Goal: Transaction & Acquisition: Purchase product/service

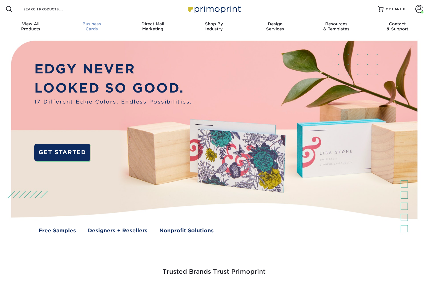
click at [97, 20] on link "Business Cards" at bounding box center [91, 27] width 61 height 18
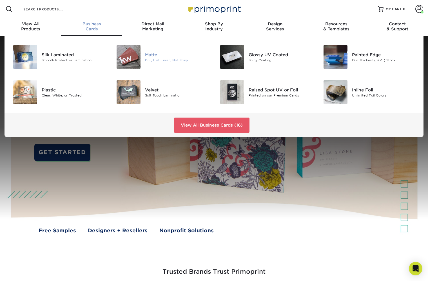
click at [137, 57] on img at bounding box center [128, 57] width 24 height 24
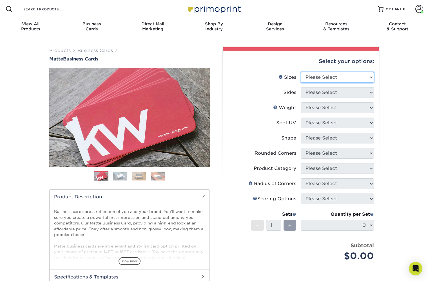
click at [320, 74] on select "Please Select 1.5" x 3.5" - Mini 1.75" x 3.5" - Mini 2" x 2" - Square 2" x 3" -…" at bounding box center [336, 77] width 73 height 11
select select "2.00x3.50"
click at [300, 72] on select "Please Select 1.5" x 3.5" - Mini 1.75" x 3.5" - Mini 2" x 2" - Square 2" x 3" -…" at bounding box center [336, 77] width 73 height 11
click at [314, 92] on select "Please Select Print Both Sides Print Front Only" at bounding box center [336, 92] width 73 height 11
select select "13abbda7-1d64-4f25-8bb2-c179b224825d"
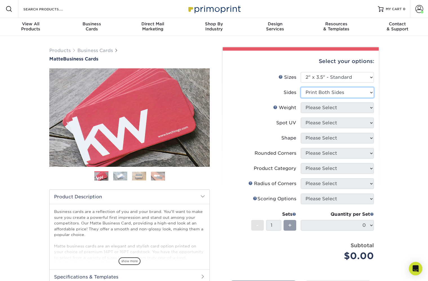
click at [300, 87] on select "Please Select Print Both Sides Print Front Only" at bounding box center [336, 92] width 73 height 11
click at [318, 106] on select "Please Select 16PT 14PT" at bounding box center [336, 107] width 73 height 11
select select "16PT"
click at [300, 102] on select "Please Select 16PT 14PT" at bounding box center [336, 107] width 73 height 11
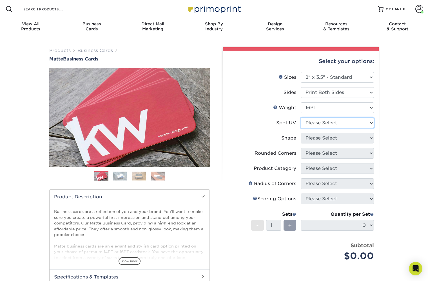
click at [317, 122] on select "Please Select No Spot UV Front and Back (Both Sides) Front Only Back Only" at bounding box center [336, 123] width 73 height 11
select select "3"
click at [300, 118] on select "Please Select No Spot UV Front and Back (Both Sides) Front Only Back Only" at bounding box center [336, 123] width 73 height 11
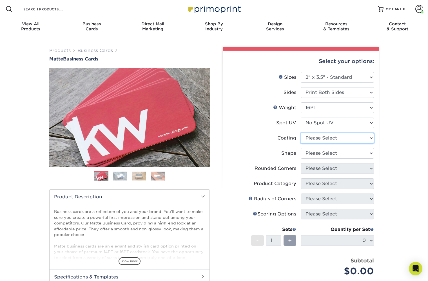
click at [315, 136] on select at bounding box center [336, 138] width 73 height 11
select select "121bb7b5-3b4d-429f-bd8d-bbf80e953313"
click at [300, 133] on select at bounding box center [336, 138] width 73 height 11
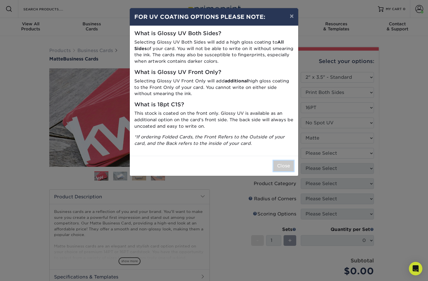
click at [283, 167] on button "Close" at bounding box center [283, 166] width 20 height 11
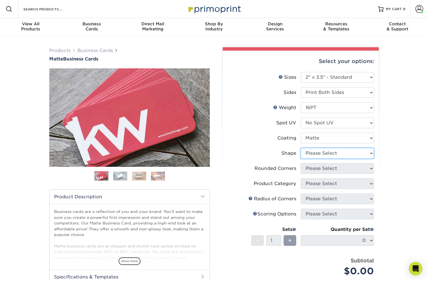
click at [318, 151] on select "Please Select Standard Oval" at bounding box center [336, 153] width 73 height 11
select select "standard"
click at [300, 148] on select "Please Select Standard Oval" at bounding box center [336, 153] width 73 height 11
click at [315, 168] on select "Please Select Yes - Round 2 Corners Yes - Round 4 Corners No" at bounding box center [336, 168] width 73 height 11
select select "0"
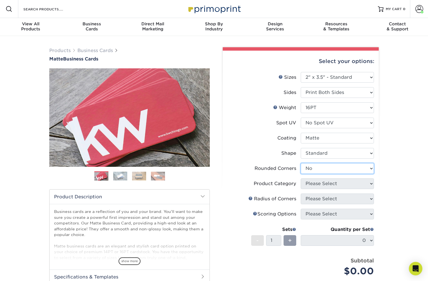
click at [300, 163] on select "Please Select Yes - Round 2 Corners Yes - Round 4 Corners No" at bounding box center [336, 168] width 73 height 11
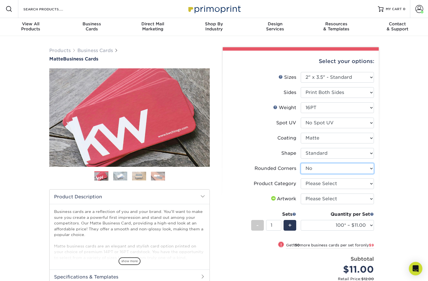
click at [314, 167] on select "Please Select Yes - Round 2 Corners Yes - Round 4 Corners No" at bounding box center [336, 168] width 73 height 11
click at [300, 163] on select "Please Select Yes - Round 2 Corners Yes - Round 4 Corners No" at bounding box center [336, 168] width 73 height 11
click at [312, 184] on select "Please Select Business Cards" at bounding box center [336, 183] width 73 height 11
select select "3b5148f1-0588-4f88-a218-97bcfdce65c1"
click at [300, 178] on select "Please Select Business Cards" at bounding box center [336, 183] width 73 height 11
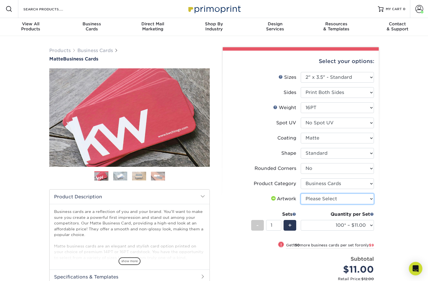
click at [311, 198] on select "Please Select I will upload files I need a design - $100" at bounding box center [336, 199] width 73 height 11
select select "upload"
click at [300, 194] on select "Please Select I will upload files I need a design - $100" at bounding box center [336, 199] width 73 height 11
click at [308, 224] on select "100* – $11.00 250* – $20.00 500 – $39.00 1000 – $49.00 2500 – $87.00 5000 – $16…" at bounding box center [336, 225] width 73 height 11
select select "500 – $39.00"
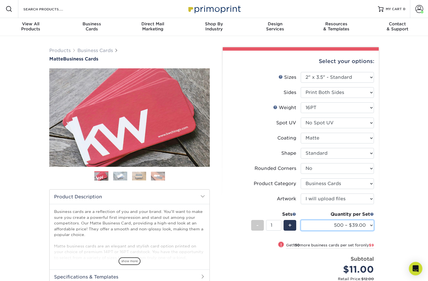
click at [300, 220] on select "100* – $11.00 250* – $20.00 500 – $39.00 1000 – $49.00 2500 – $87.00 5000 – $16…" at bounding box center [336, 225] width 73 height 11
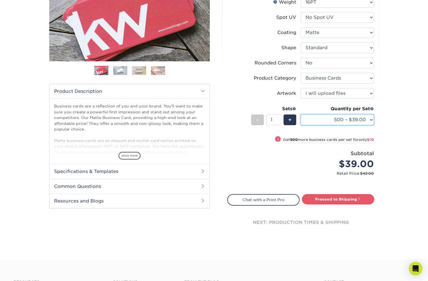
scroll to position [125, 0]
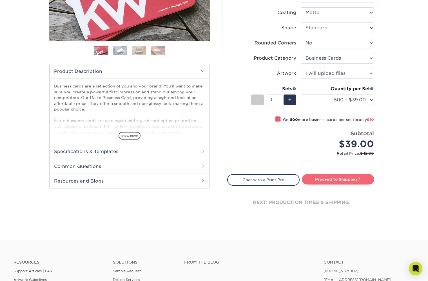
click at [324, 178] on link "Proceed to Shipping" at bounding box center [338, 179] width 72 height 10
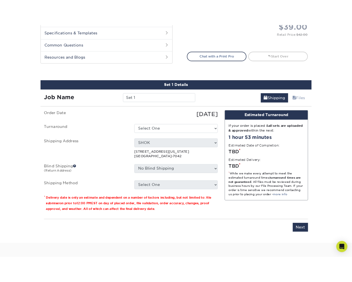
scroll to position [315, 0]
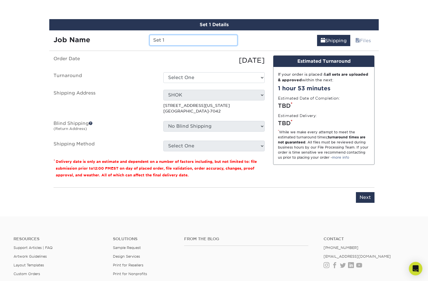
click at [199, 40] on input "Set 1" at bounding box center [193, 40] width 88 height 11
drag, startPoint x: 199, startPoint y: 40, endPoint x: 123, endPoint y: 30, distance: 76.4
click at [123, 30] on div "Set 1 Details Job Name Set 1 Shipping Files You've choosen mailing services! If…" at bounding box center [213, 114] width 329 height 190
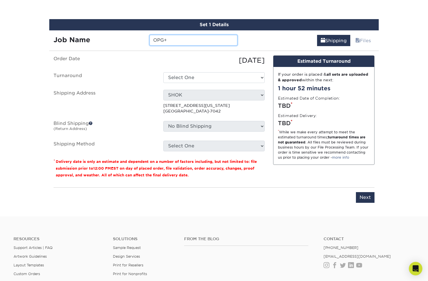
paste input "[PERSON_NAME]"
type input "OPG+ [PERSON_NAME]-[DATE]"
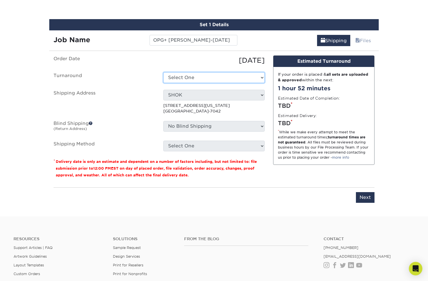
click at [181, 75] on select "Select One 2-4 Business Days 2 Day Next Business Day" at bounding box center [213, 77] width 101 height 11
select select "b78ebb40-f3d8-446a-8df3-6de10c612245"
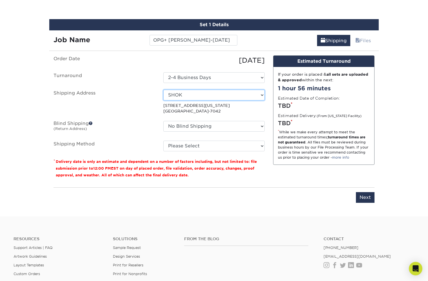
click at [183, 96] on select "Select One [PERSON_NAME] AVANT -GARDE DESIGN BankAmericard BTD [PERSON_NAME] [P…" at bounding box center [213, 95] width 101 height 11
select select "123540"
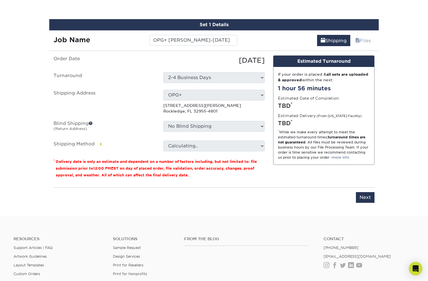
click at [185, 127] on select "No Blind Shipping [PERSON_NAME] AVANT -GARDE DESIGN BankAmericard BTD [PERSON_N…" at bounding box center [213, 126] width 101 height 11
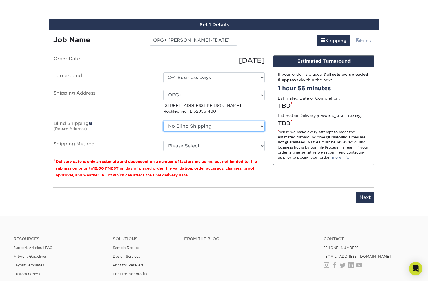
click at [190, 126] on select "No Blind Shipping [PERSON_NAME] AVANT -GARDE DESIGN BankAmericard BTD [PERSON_N…" at bounding box center [213, 126] width 101 height 11
select select "283346"
click at [163, 121] on select "No Blind Shipping [PERSON_NAME] AVANT -GARDE DESIGN BankAmericard BTD [PERSON_N…" at bounding box center [213, 126] width 101 height 11
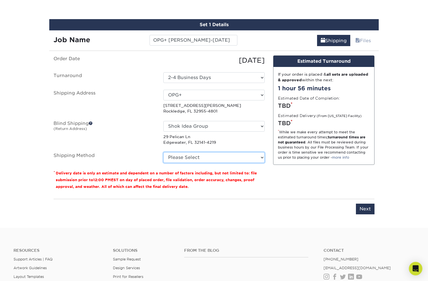
click at [187, 158] on select "Please Select Ground Shipping (+$8.96) 3 Day Shipping Service (+$15.34) 2 Day A…" at bounding box center [213, 157] width 101 height 11
select select "03"
click at [163, 152] on select "Please Select Ground Shipping (+$8.96) 3 Day Shipping Service (+$15.34) 2 Day A…" at bounding box center [213, 157] width 101 height 11
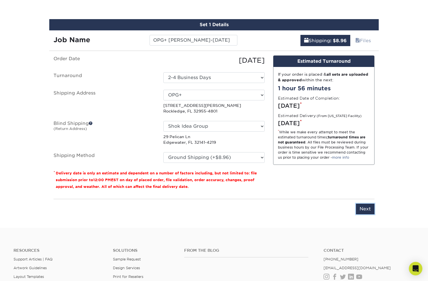
click at [362, 210] on input "Next" at bounding box center [365, 209] width 19 height 11
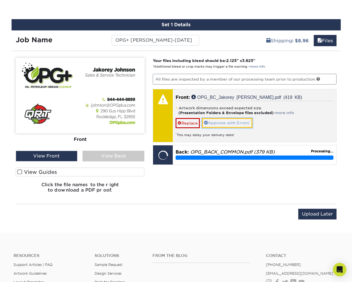
click at [222, 122] on link "Approve with Errors *" at bounding box center [227, 123] width 50 height 10
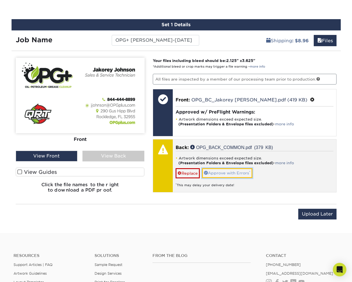
click at [249, 172] on link "Approve with Errors *" at bounding box center [227, 173] width 50 height 10
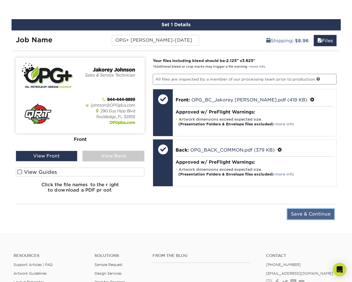
click at [317, 214] on input "Save & Continue" at bounding box center [310, 213] width 47 height 11
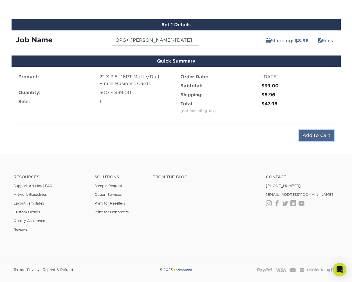
click at [313, 133] on input "Add to Cart" at bounding box center [316, 135] width 35 height 11
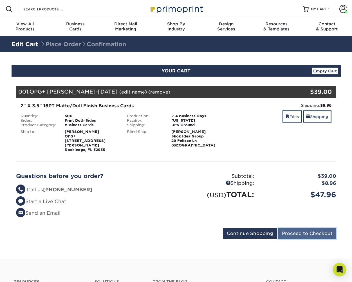
click at [316, 228] on input "Proceed to Checkout" at bounding box center [307, 233] width 58 height 11
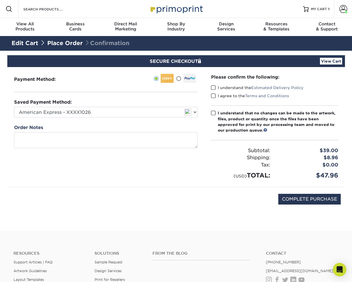
click at [210, 86] on div "Please confirm the following: I understand the Estimated Delivery Policy I agre…" at bounding box center [274, 127] width 141 height 120
click at [212, 86] on span at bounding box center [213, 87] width 5 height 5
click at [0, 0] on input "I understand the Estimated Delivery Policy" at bounding box center [0, 0] width 0 height 0
click at [212, 95] on span at bounding box center [213, 95] width 5 height 5
click at [0, 0] on input "I agree to the Terms and Conditions" at bounding box center [0, 0] width 0 height 0
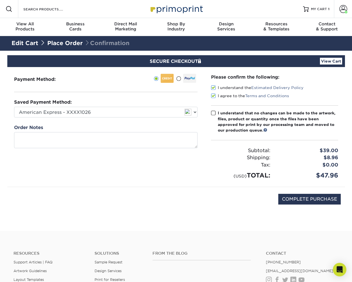
click at [214, 115] on span at bounding box center [213, 112] width 5 height 5
click at [0, 0] on input "I understand that no changes can be made to the artwork, files, product or quan…" at bounding box center [0, 0] width 0 height 0
click at [300, 199] on input "COMPLETE PURCHASE" at bounding box center [309, 199] width 62 height 11
type input "PROCESSING, PLEASE WAIT..."
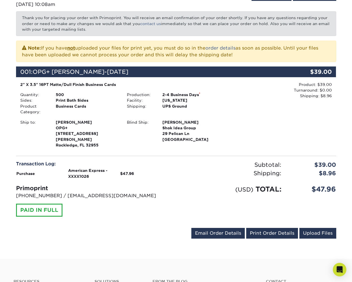
scroll to position [91, 0]
